Goal: Book appointment/travel/reservation

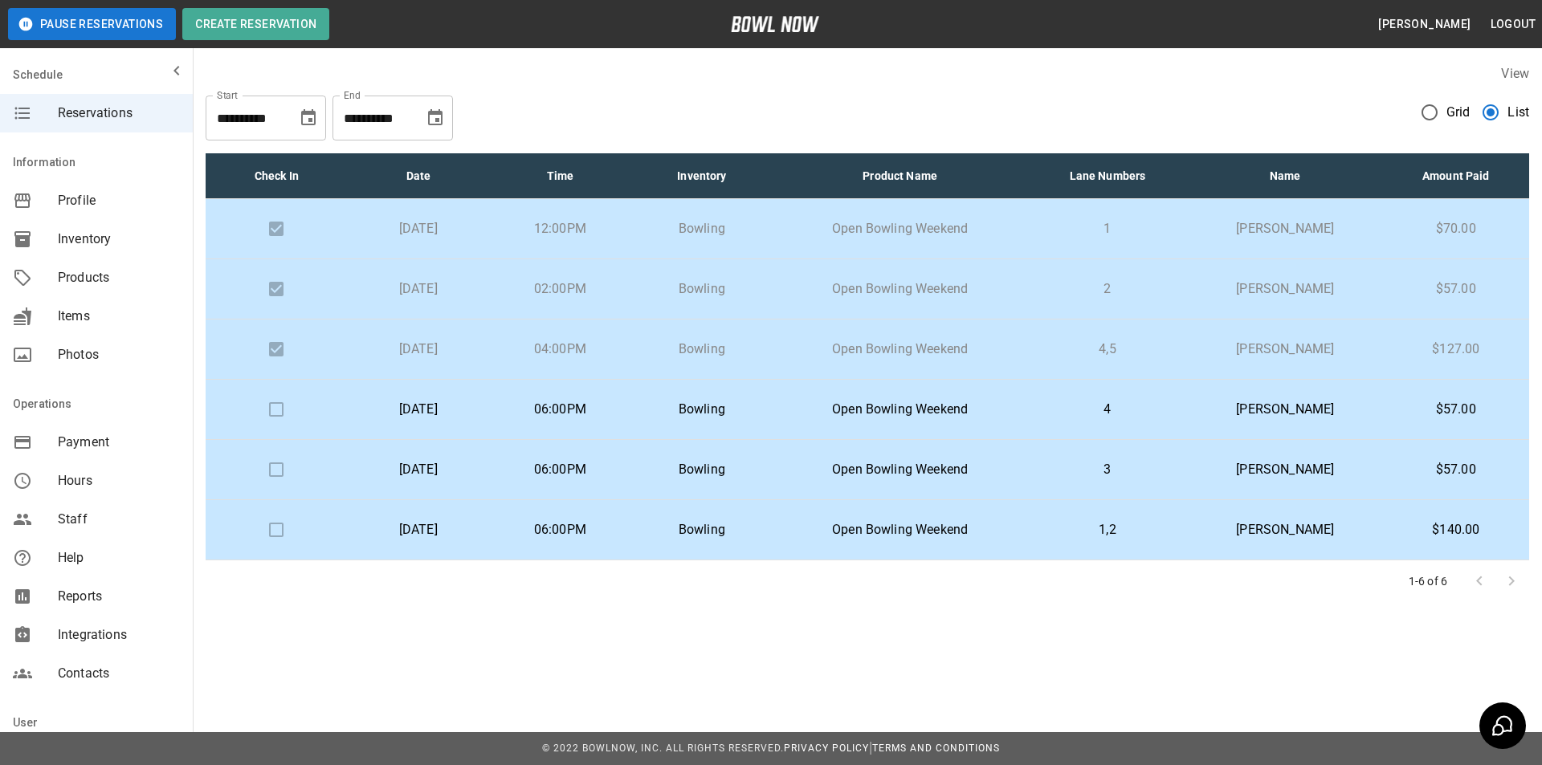
drag, startPoint x: 1194, startPoint y: 652, endPoint x: 1158, endPoint y: 655, distance: 36.2
click at [1194, 652] on div "**********" at bounding box center [771, 351] width 1542 height 702
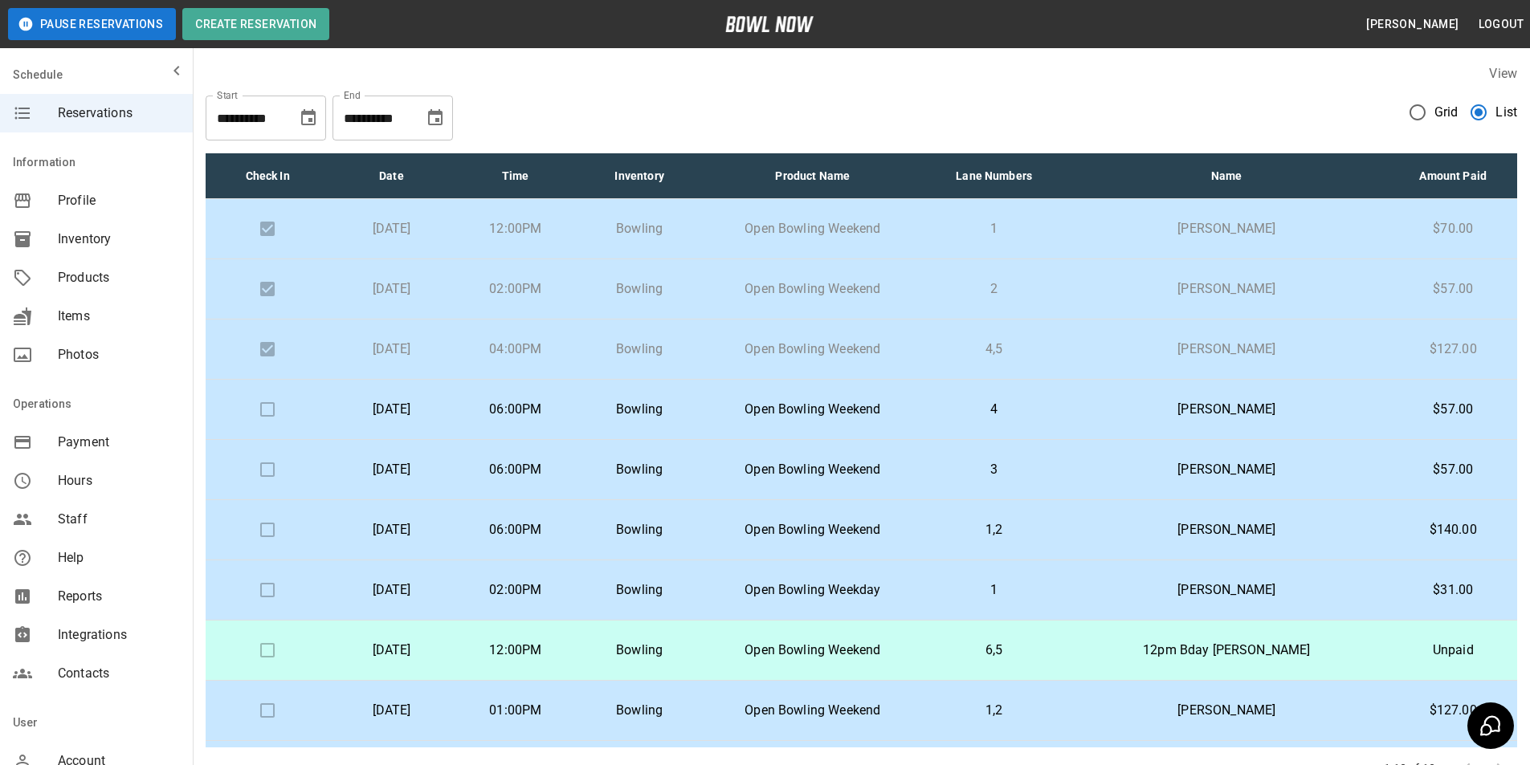
click at [434, 120] on icon "Choose date, selected date is Sep 30, 2025" at bounding box center [435, 117] width 19 height 19
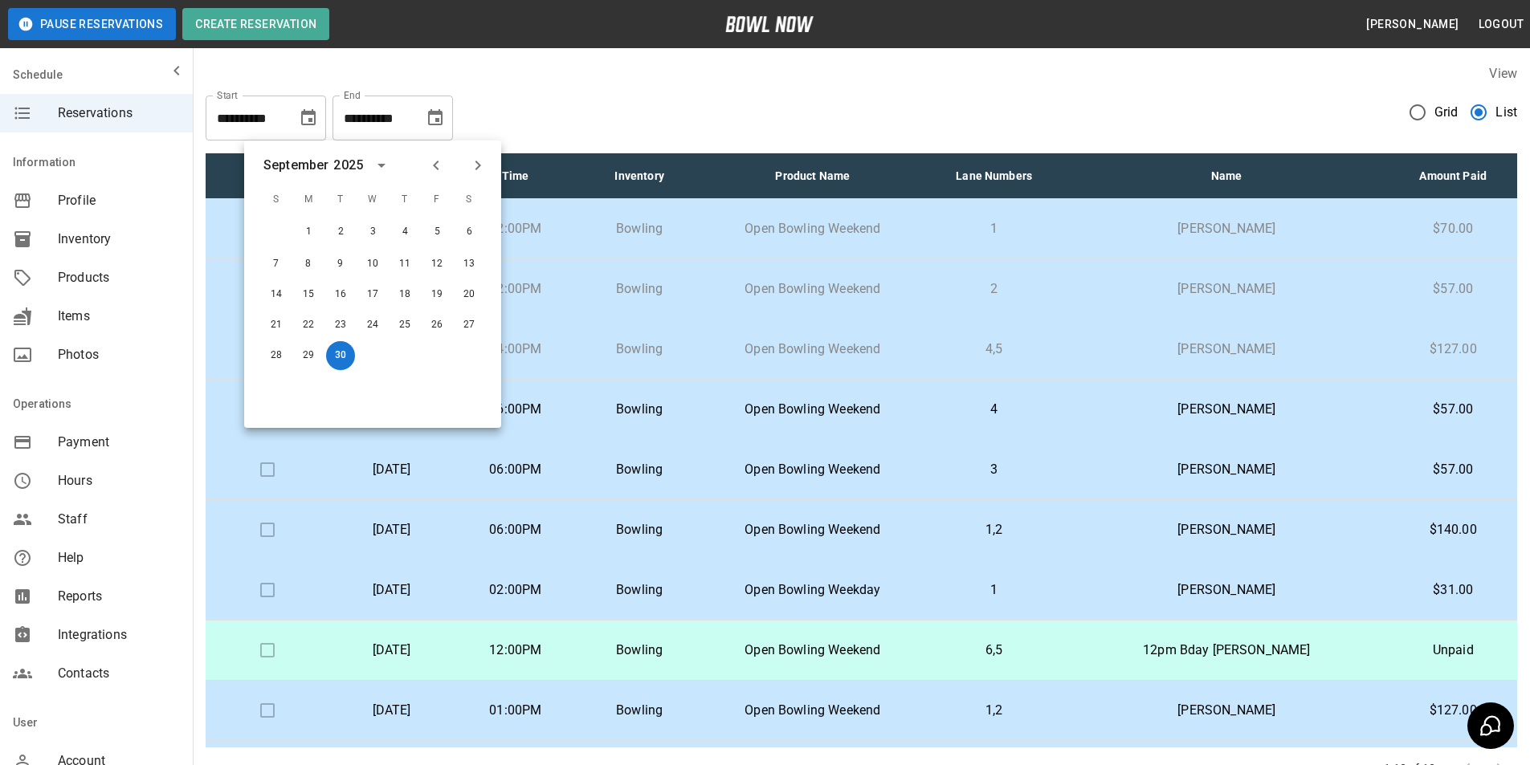
click at [443, 164] on icon "Previous month" at bounding box center [436, 165] width 19 height 19
click at [274, 395] on button "31" at bounding box center [276, 384] width 29 height 29
type input "**********"
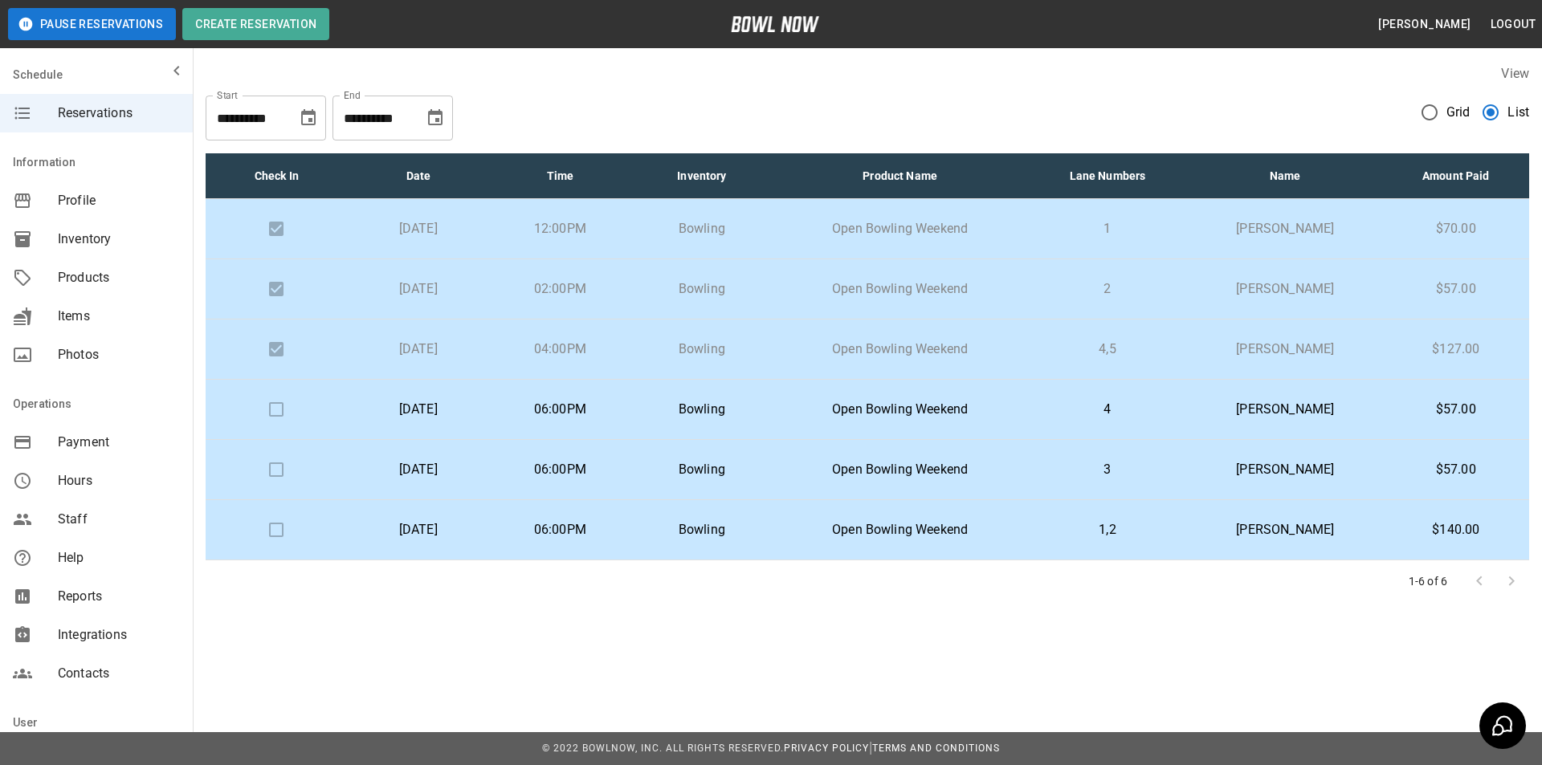
click at [761, 479] on p "Bowling" at bounding box center [702, 469] width 116 height 19
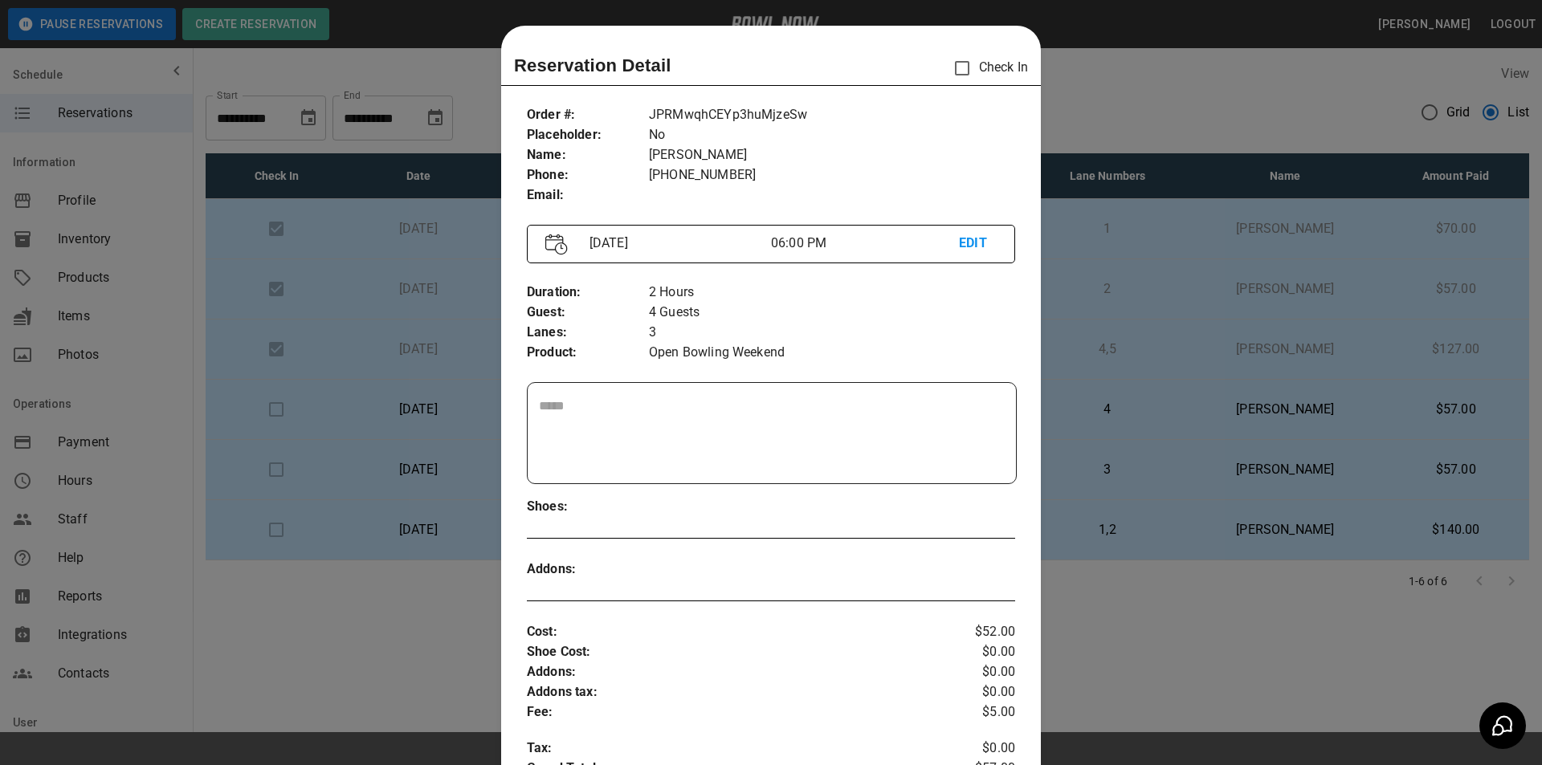
scroll to position [26, 0]
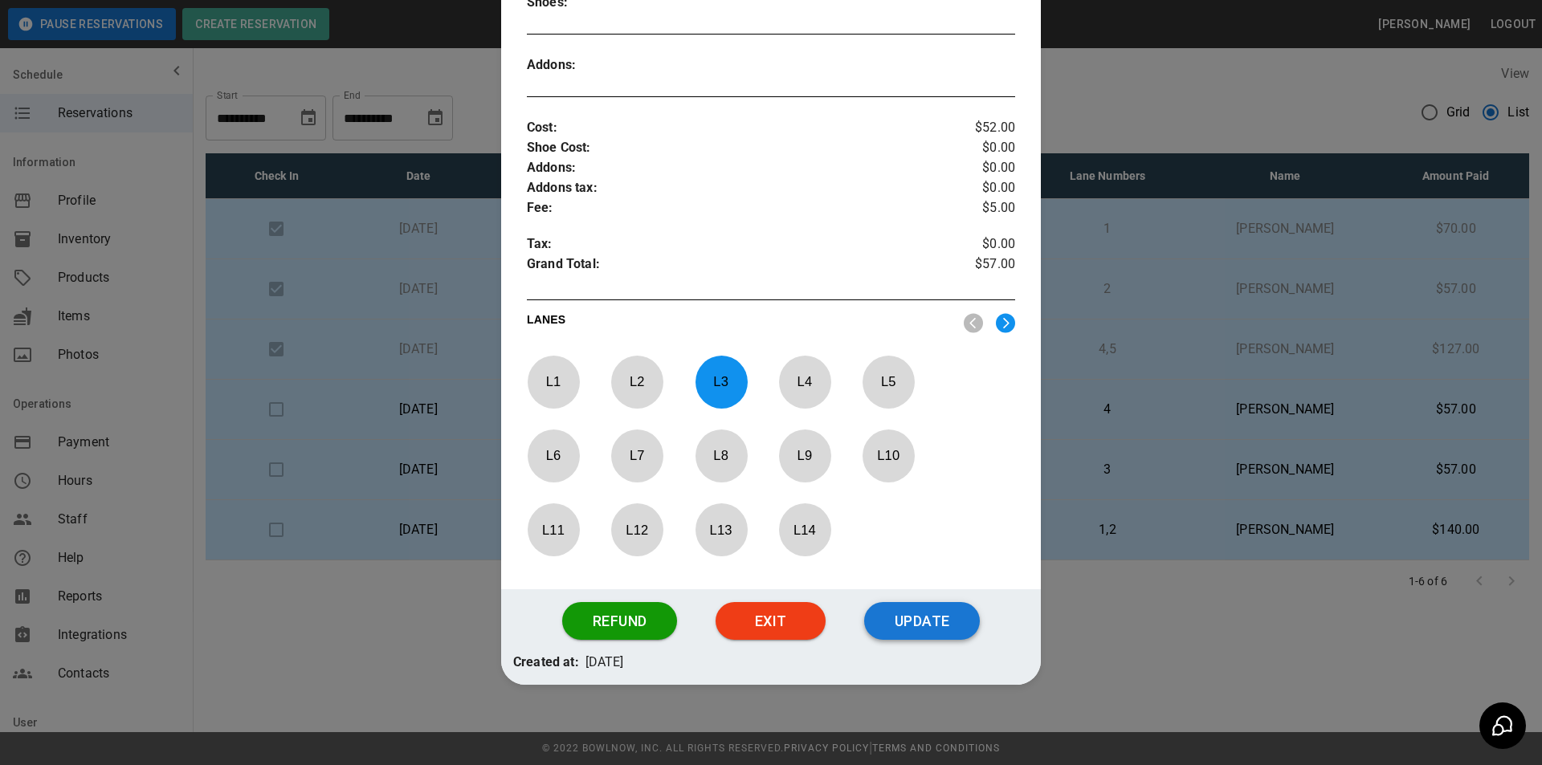
click at [941, 627] on button "Update" at bounding box center [922, 621] width 116 height 39
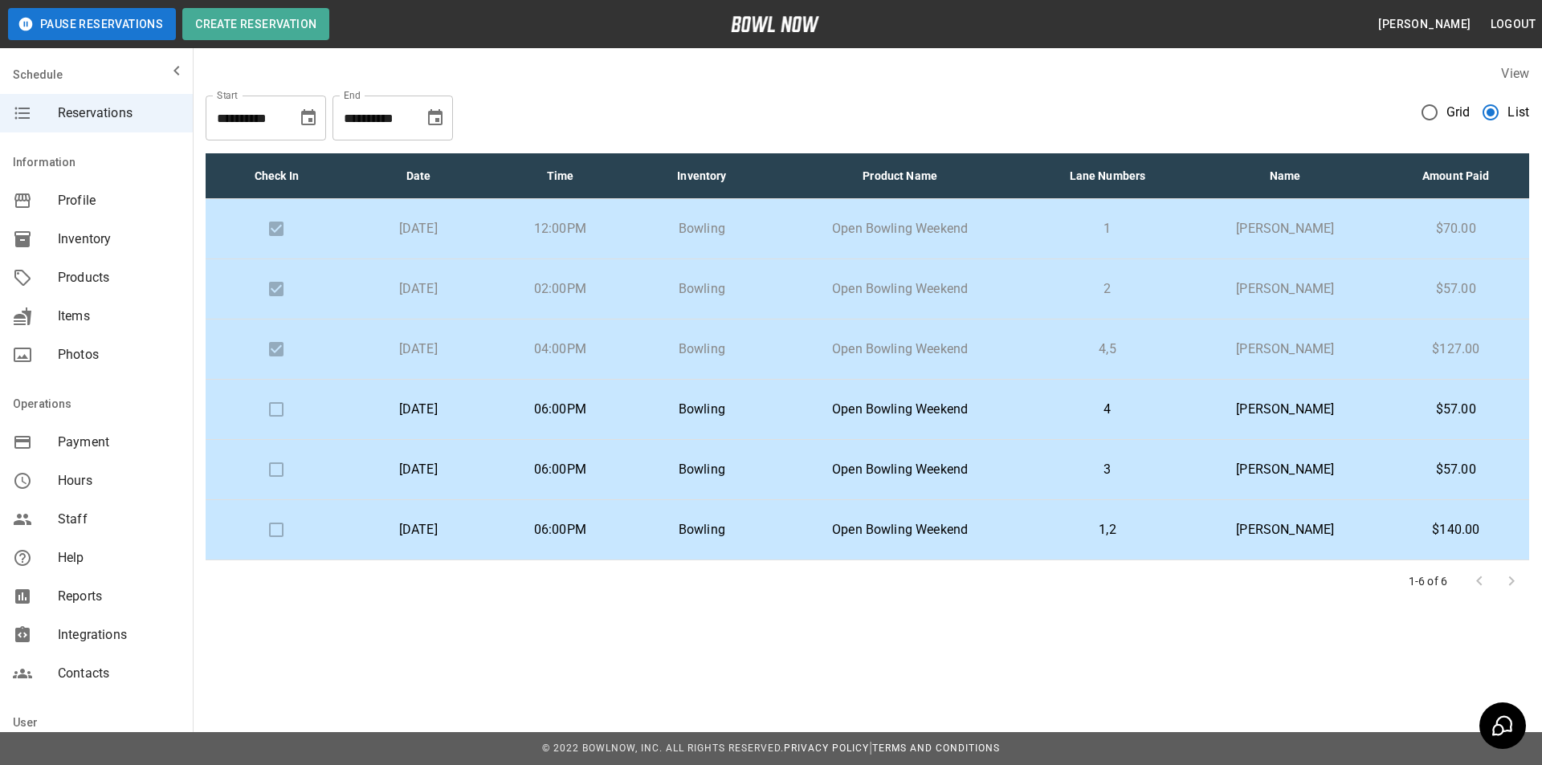
click at [1275, 411] on p "[PERSON_NAME]" at bounding box center [1285, 409] width 169 height 19
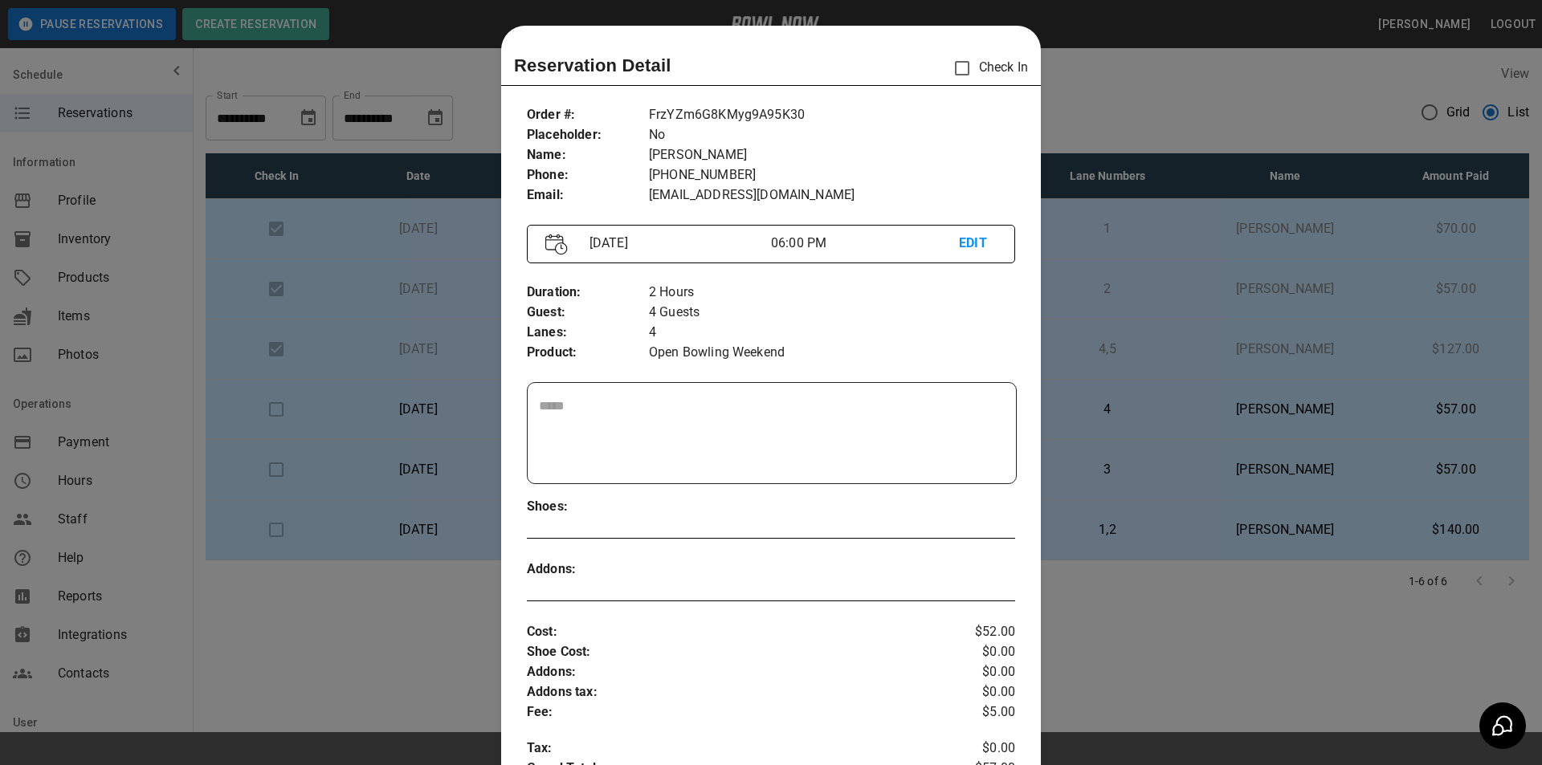
scroll to position [26, 0]
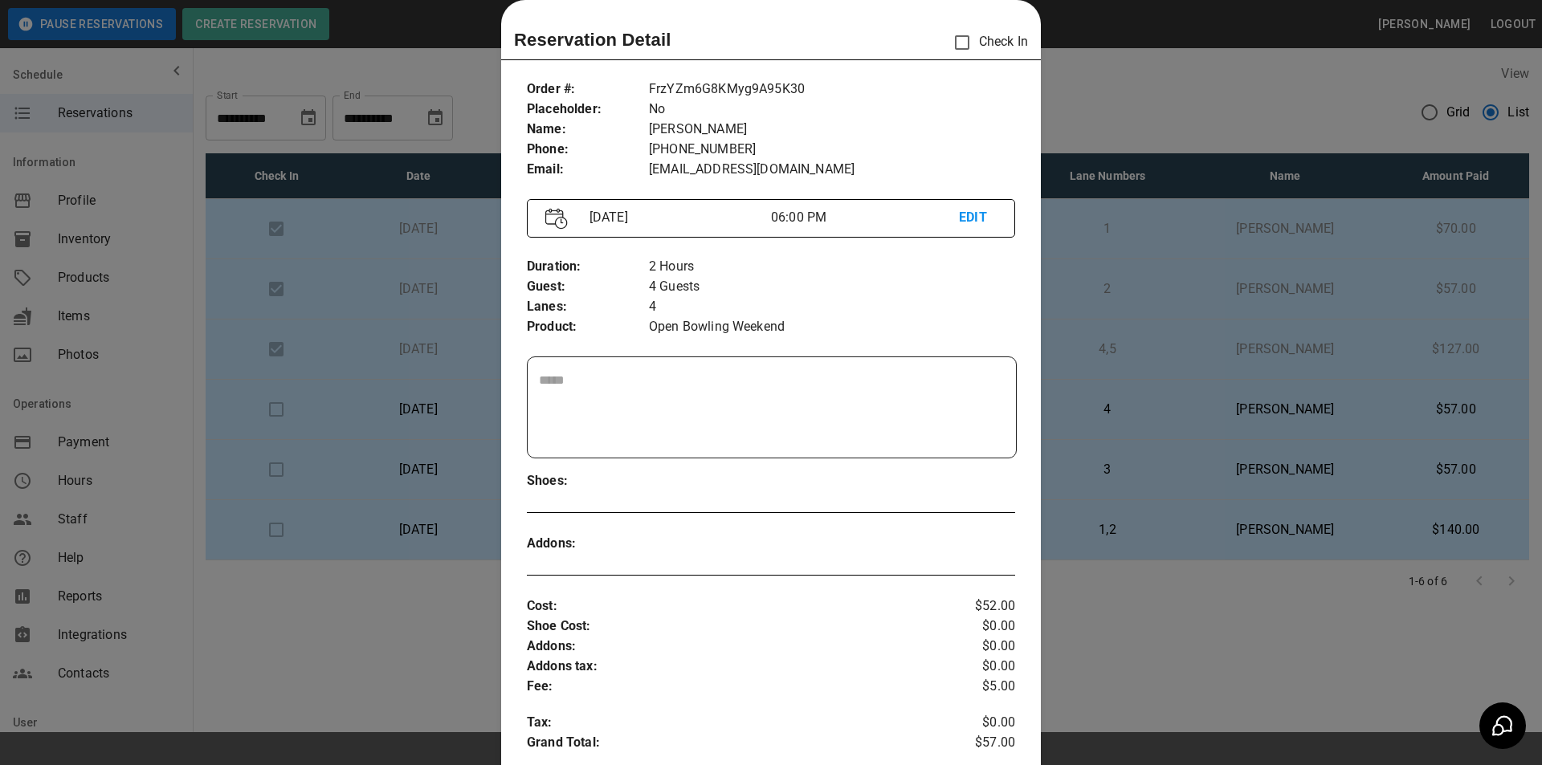
click at [1275, 423] on div at bounding box center [771, 382] width 1542 height 765
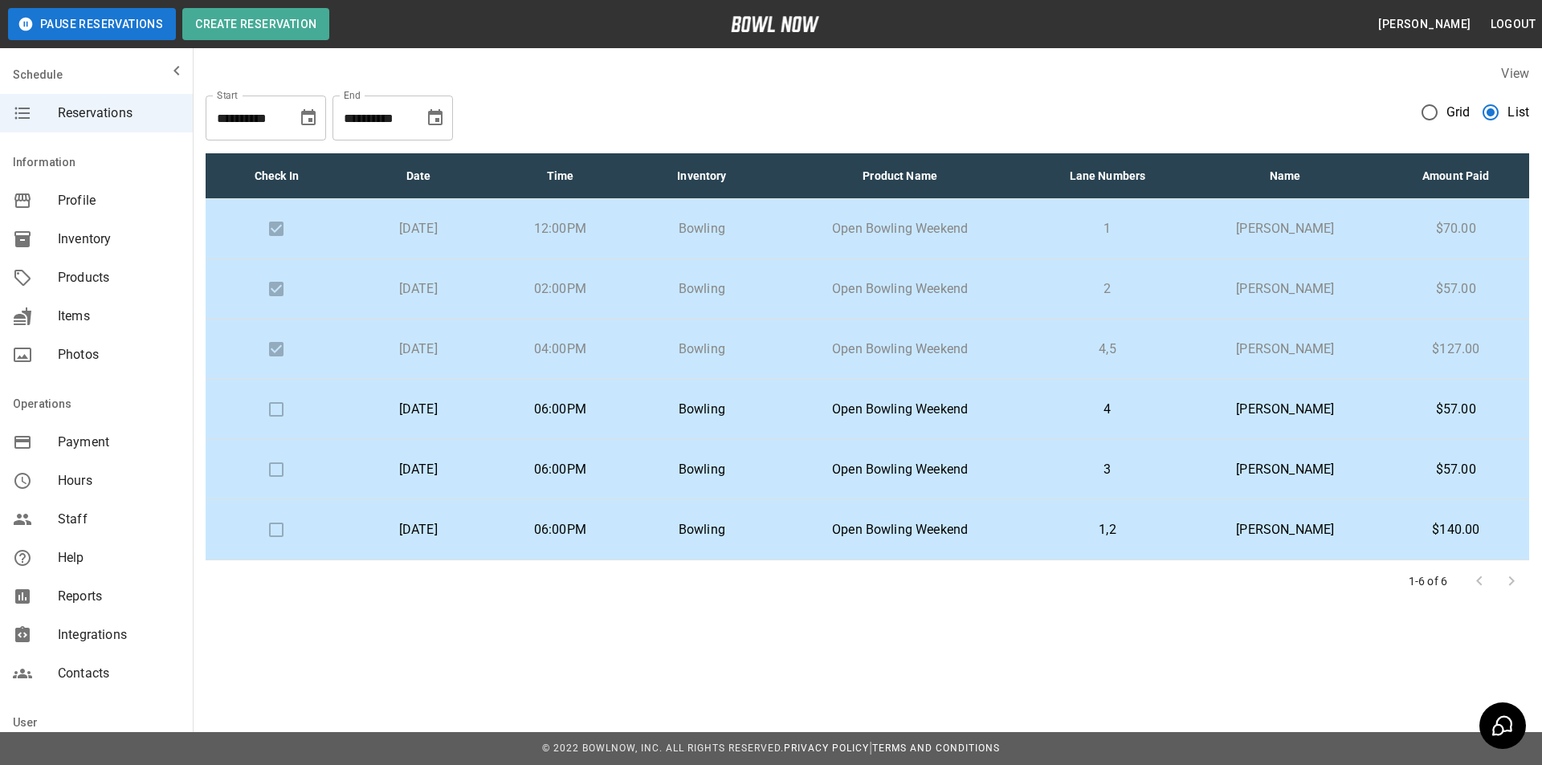
click at [1259, 413] on p "[PERSON_NAME]" at bounding box center [1285, 409] width 169 height 19
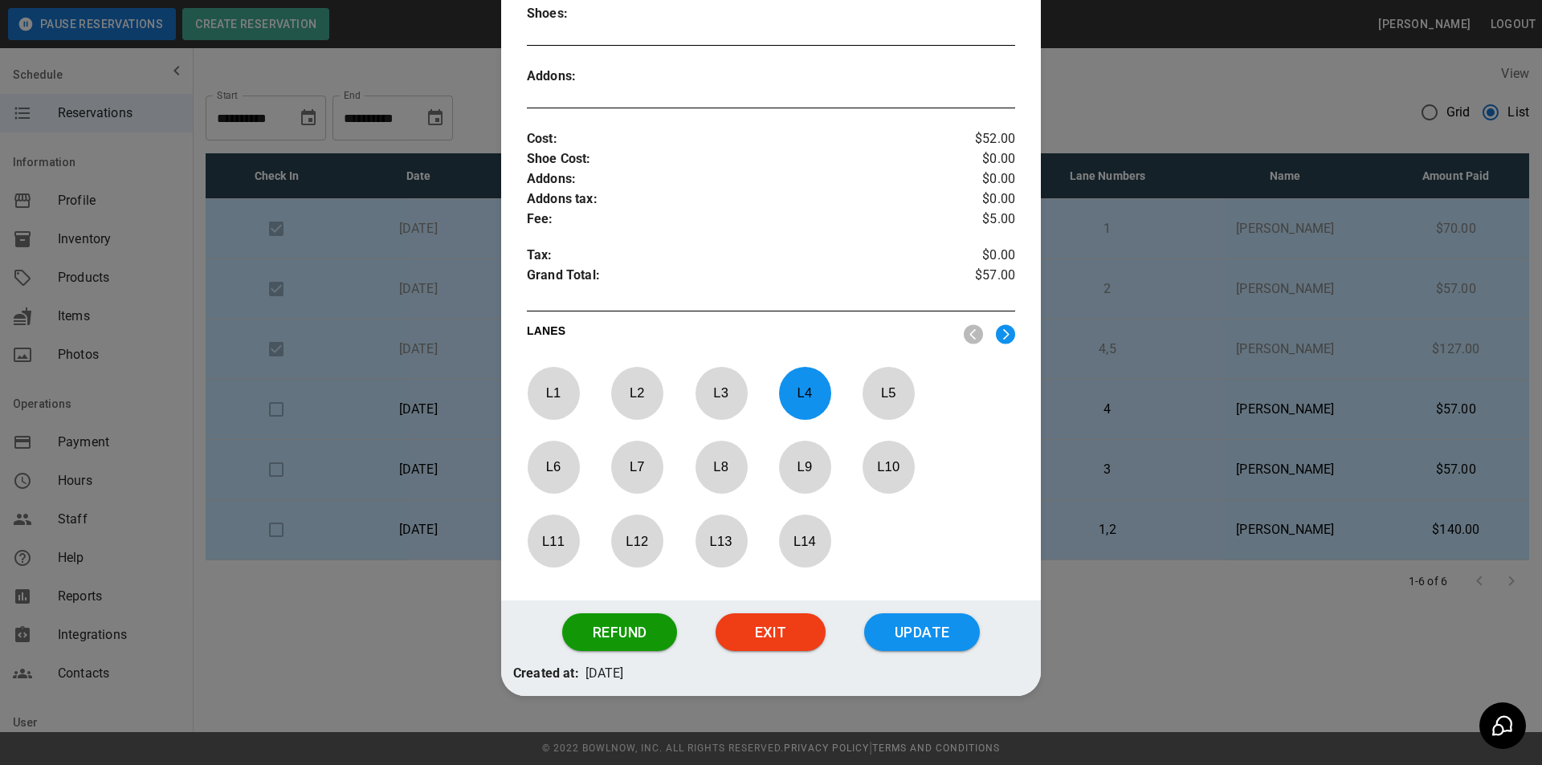
scroll to position [504, 0]
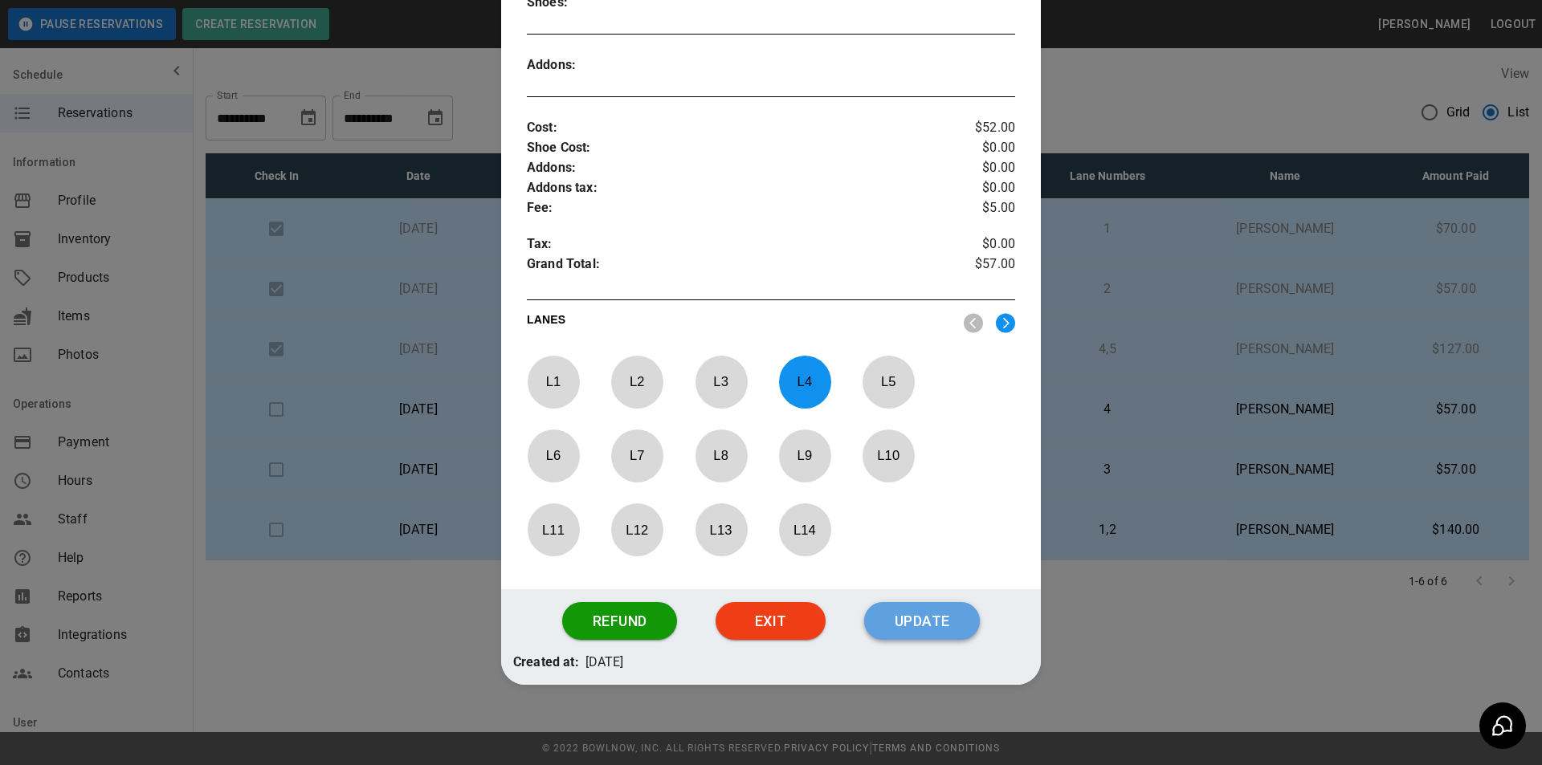
click at [925, 633] on button "Update" at bounding box center [922, 621] width 116 height 39
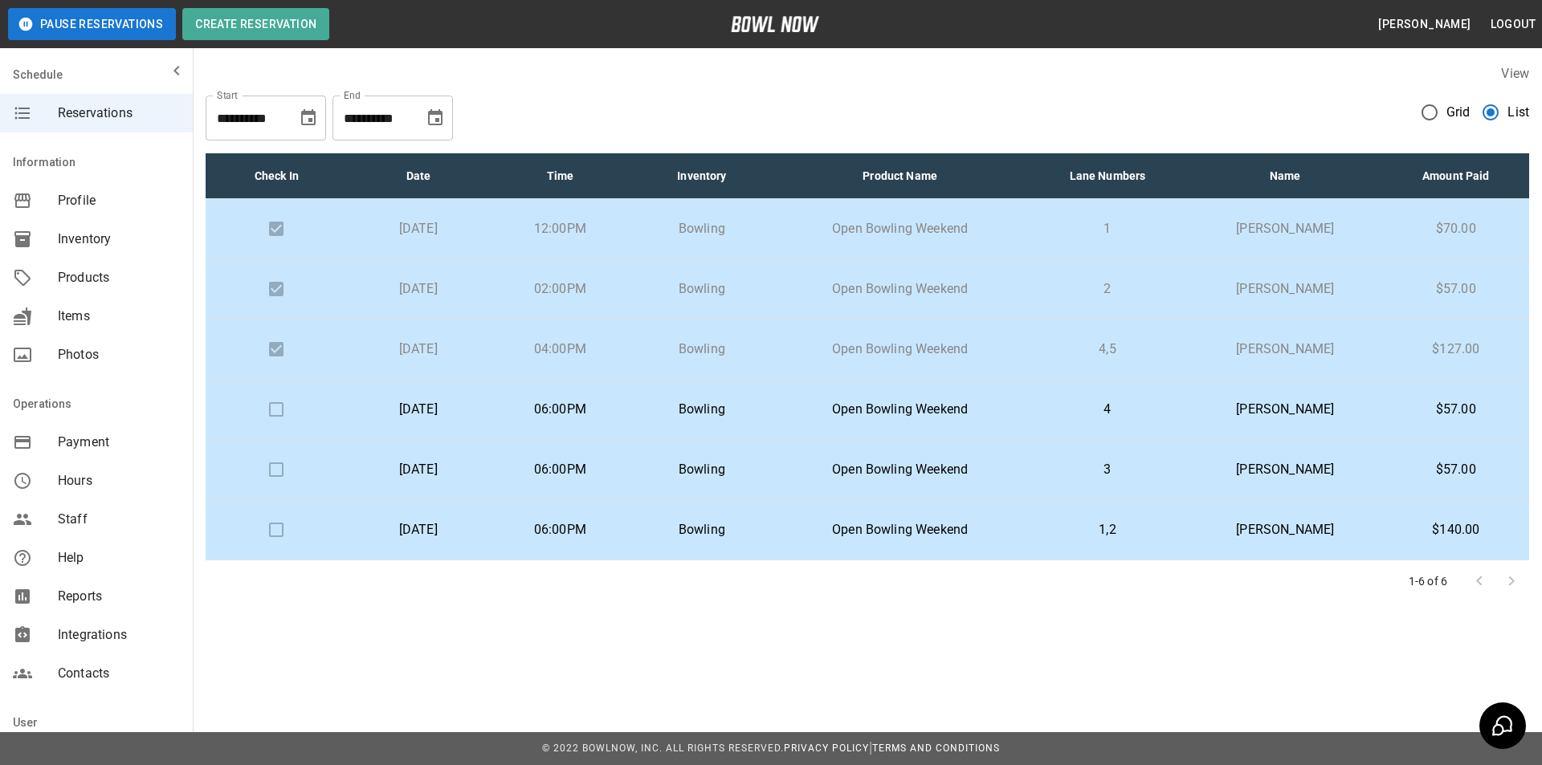
click at [937, 539] on p "Open Bowling Weekend" at bounding box center [900, 529] width 229 height 19
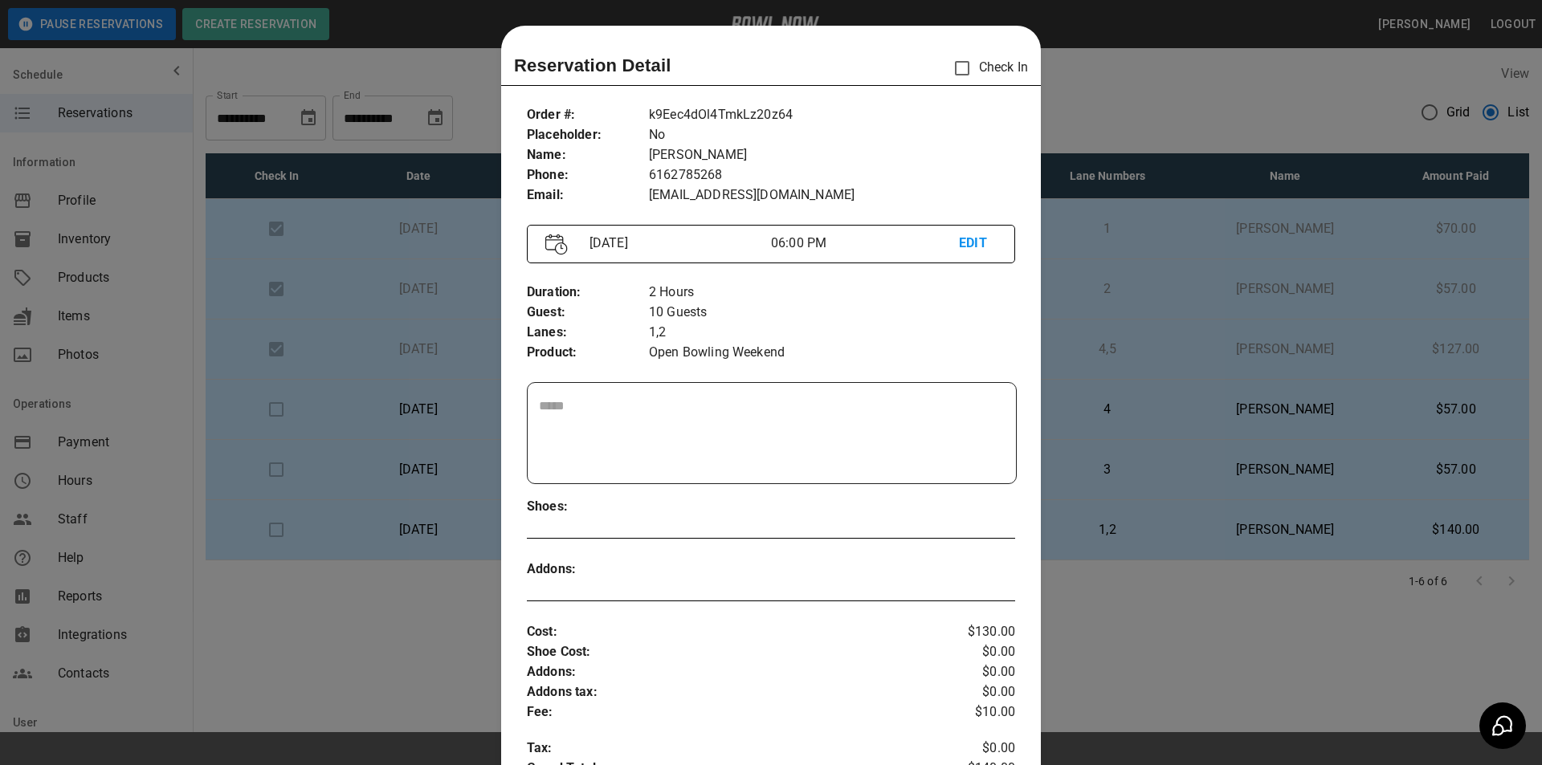
scroll to position [26, 0]
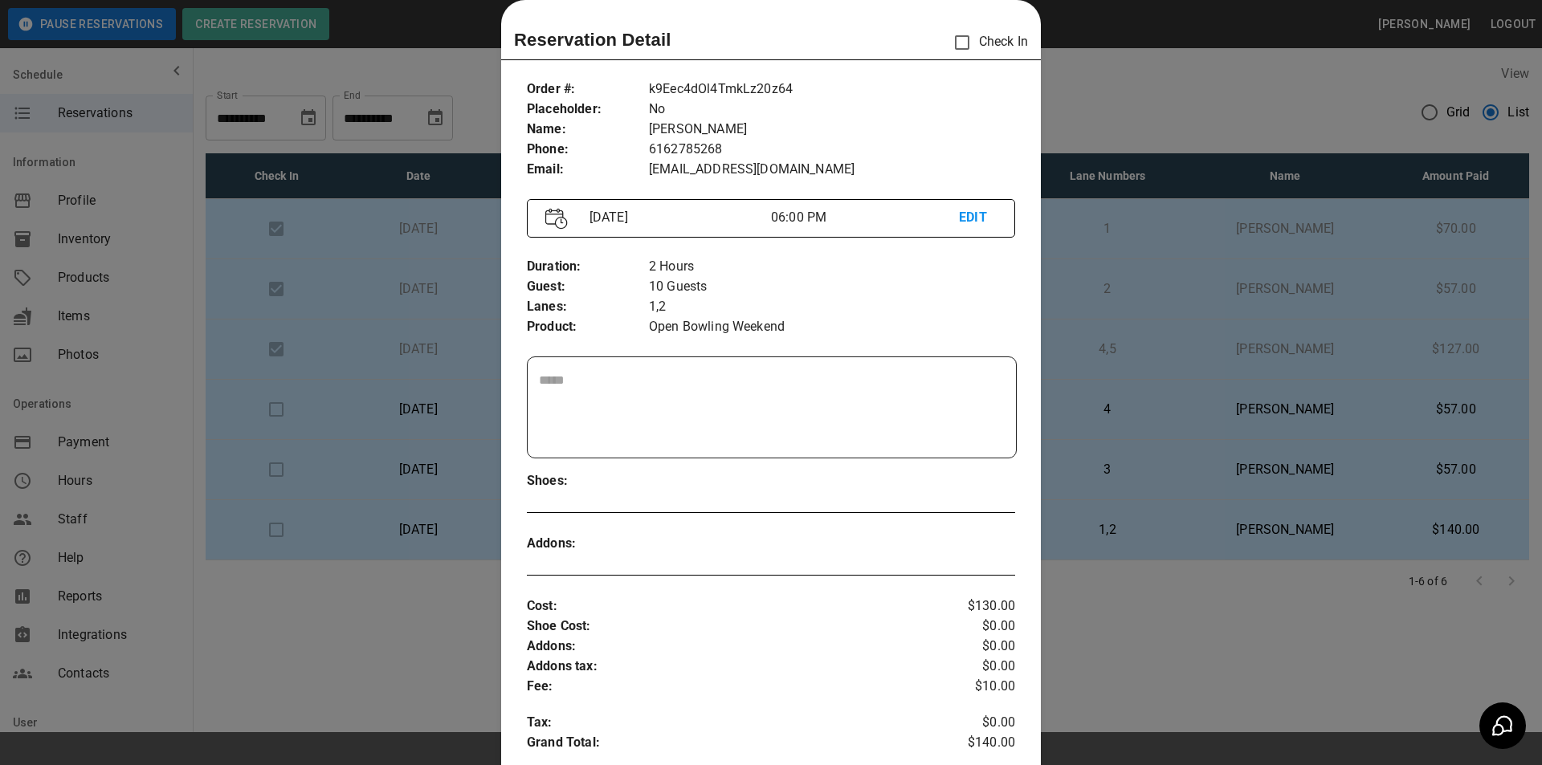
click at [334, 522] on div at bounding box center [771, 382] width 1542 height 765
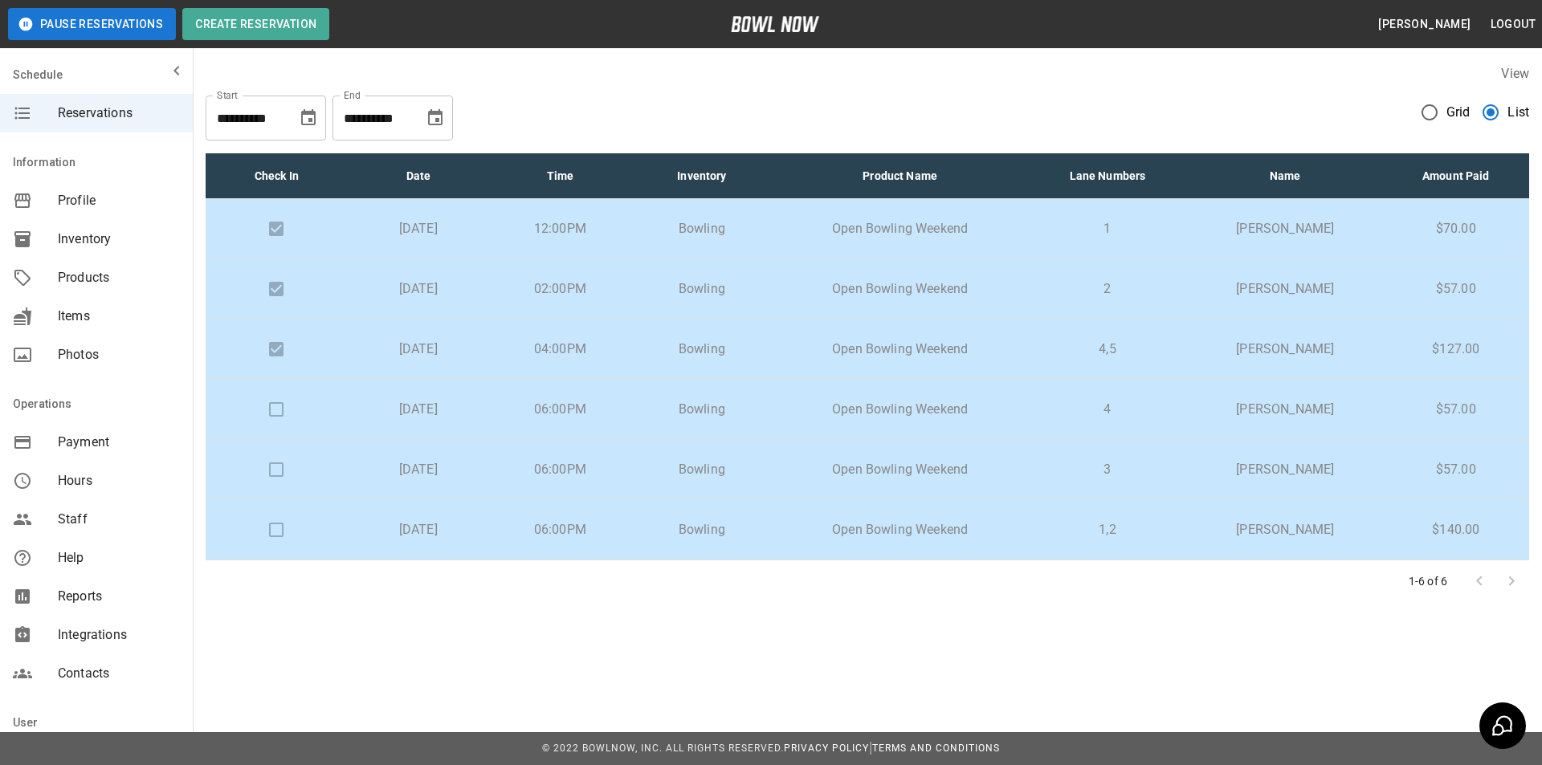
click at [334, 524] on td at bounding box center [277, 530] width 142 height 60
